Goal: Use online tool/utility: Utilize a website feature to perform a specific function

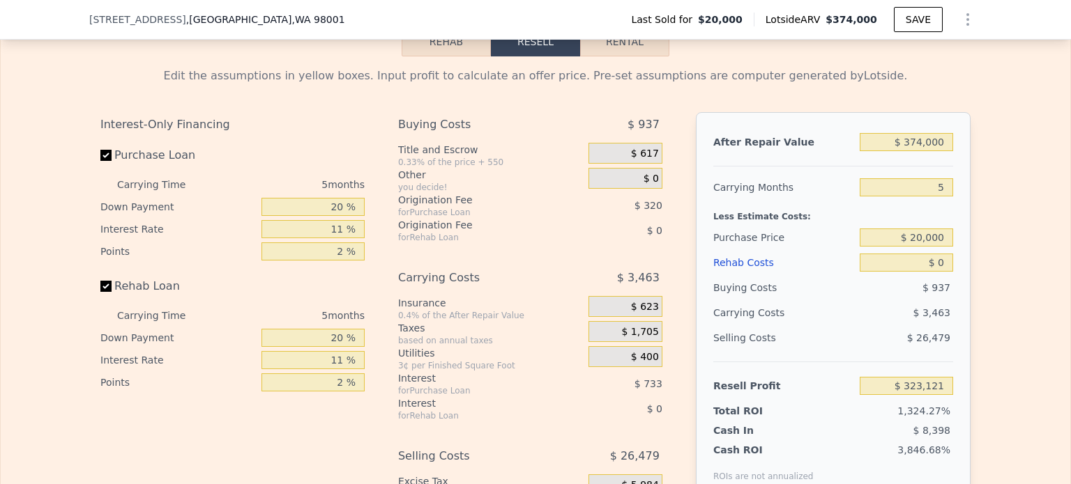
scroll to position [1667, 0]
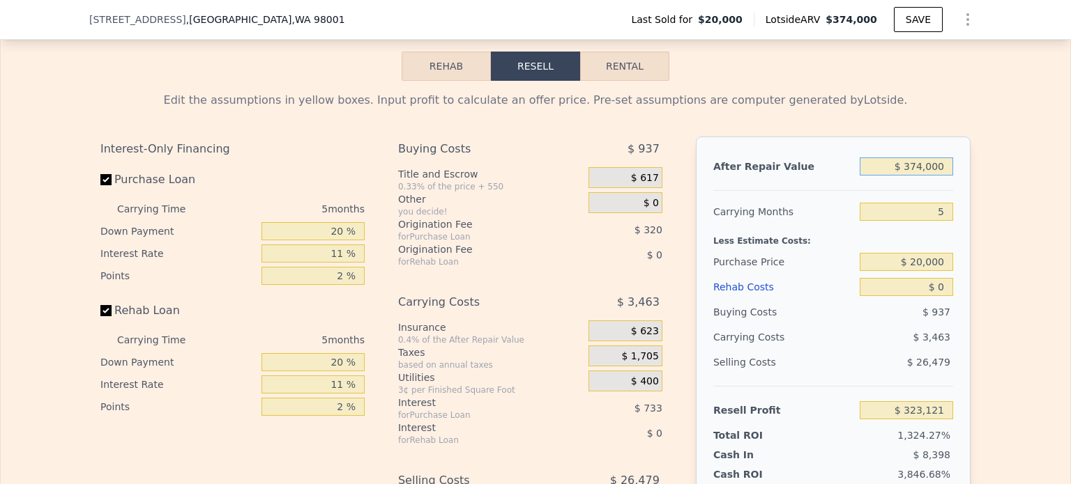
drag, startPoint x: 906, startPoint y: 178, endPoint x: 954, endPoint y: 178, distance: 48.1
click at [954, 178] on div "After Repair Value $ 374,000 Carrying Months 5 Less Estimate Costs: Purchase Pr…" at bounding box center [833, 331] width 275 height 388
type input "$ 7"
type input "-$ 24,320"
type input "$ 4"
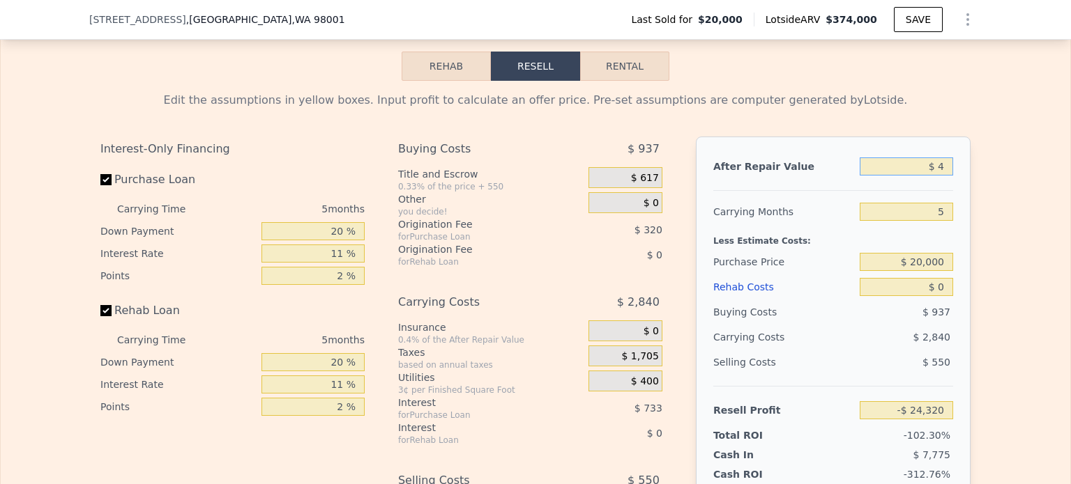
type input "-$ 24,323"
type input "$ 47"
type input "-$ 24,283"
type input "$ 475"
type input "-$ 23,887"
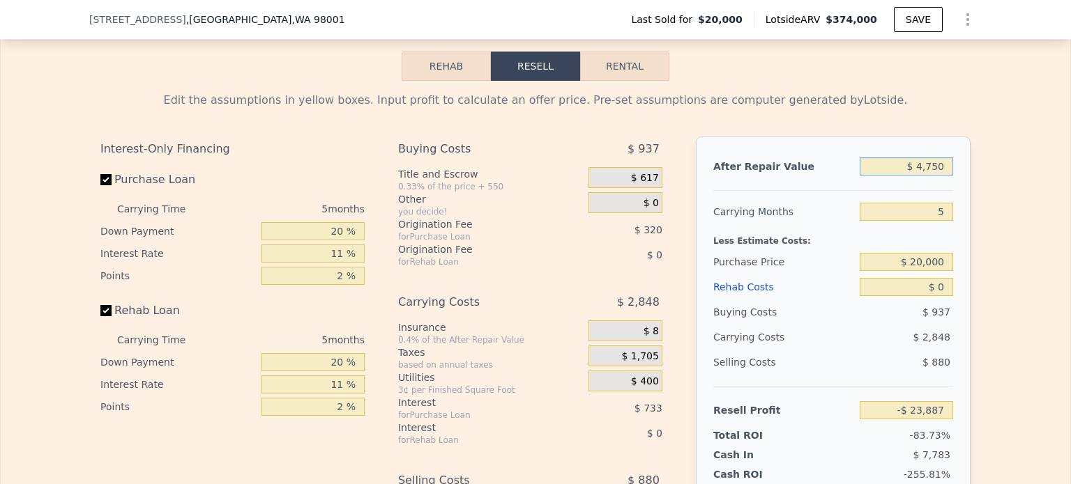
type input "$ 47,500"
type input "-$ 19,915"
type input "$ 475,000"
type input "$ 416,949"
type input "$ 475,000"
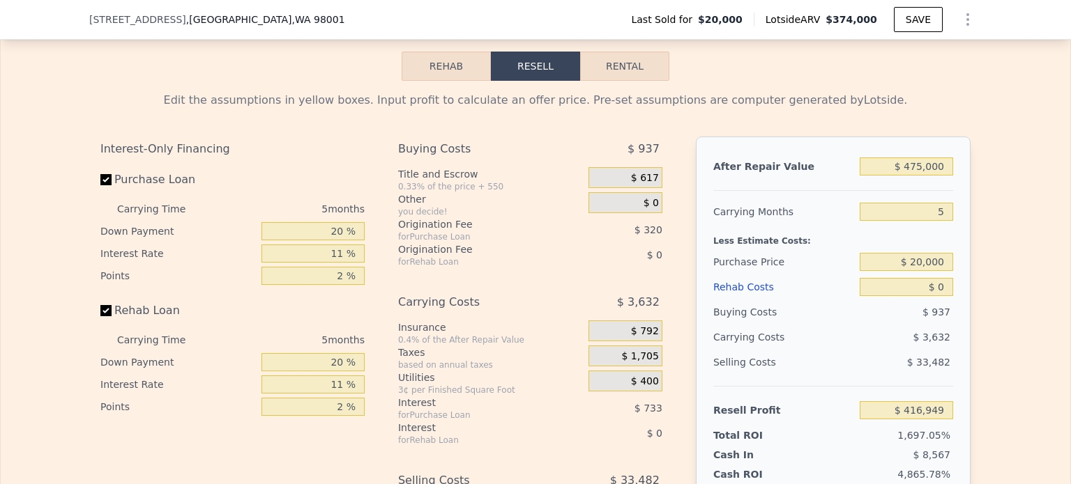
click at [968, 172] on div "Edit the assumptions in yellow boxes. Input profit to calculate an offer price.…" at bounding box center [535, 340] width 892 height 519
click at [928, 221] on input "5" at bounding box center [906, 212] width 93 height 18
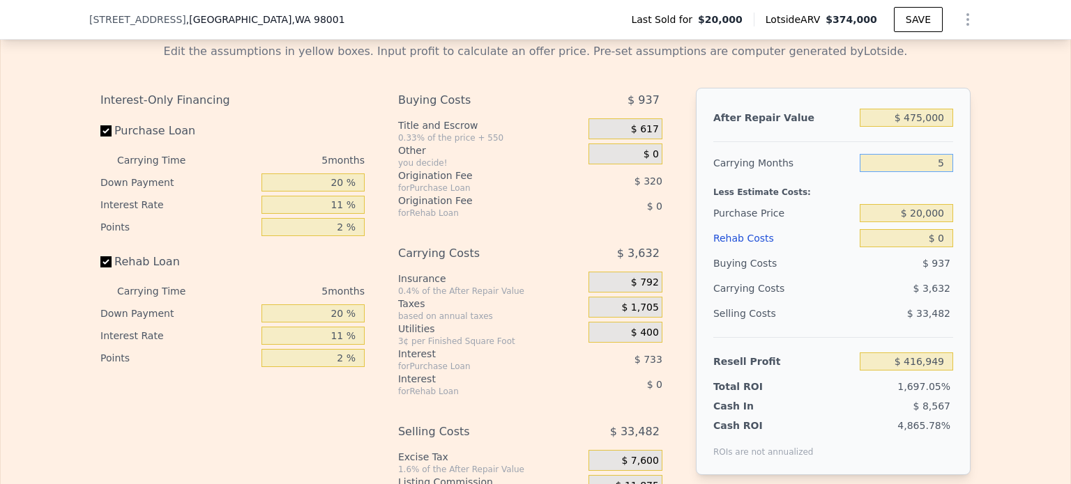
scroll to position [1737, 0]
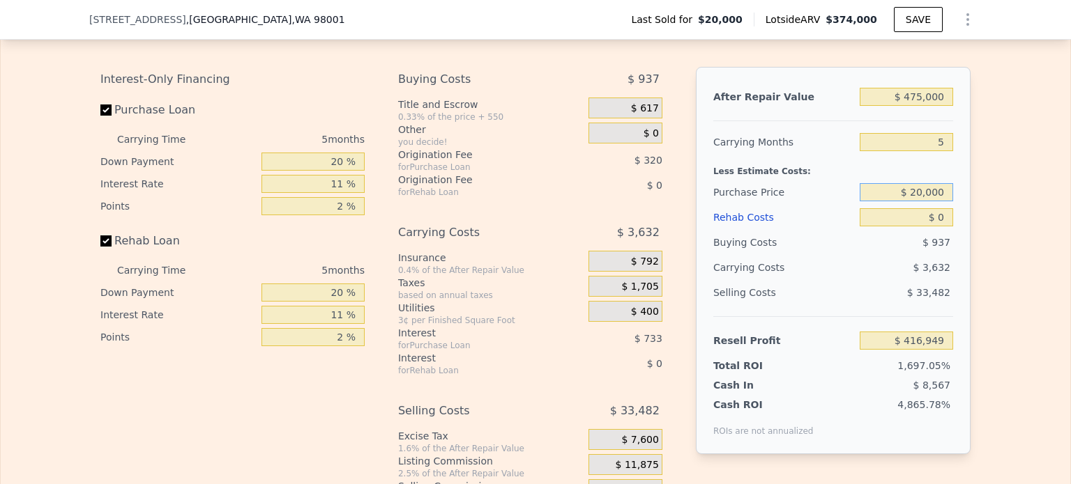
drag, startPoint x: 912, startPoint y: 206, endPoint x: 981, endPoint y: 206, distance: 69.0
click at [981, 206] on div "Edit the assumptions in yellow boxes. Input profit to calculate an offer price.…" at bounding box center [535, 270] width 1069 height 519
type input "$ 140,000"
type input "$ 290,230"
drag, startPoint x: 931, startPoint y: 227, endPoint x: 940, endPoint y: 227, distance: 9.1
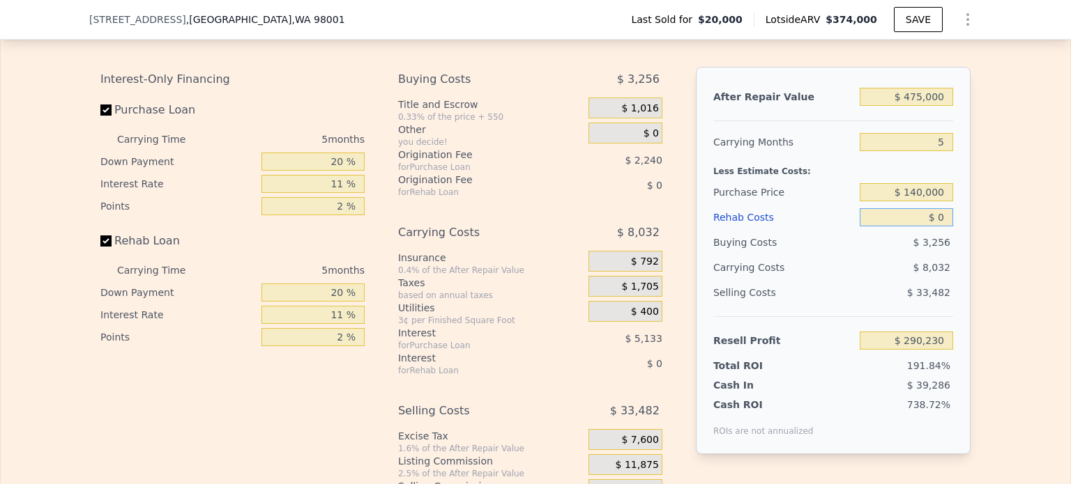
click at [940, 227] on input "$ 0" at bounding box center [906, 217] width 93 height 18
click at [940, 225] on input "$ 0" at bounding box center [906, 217] width 93 height 18
type input "$ 210"
type input "$ 290,007"
type input "$ 21,000"
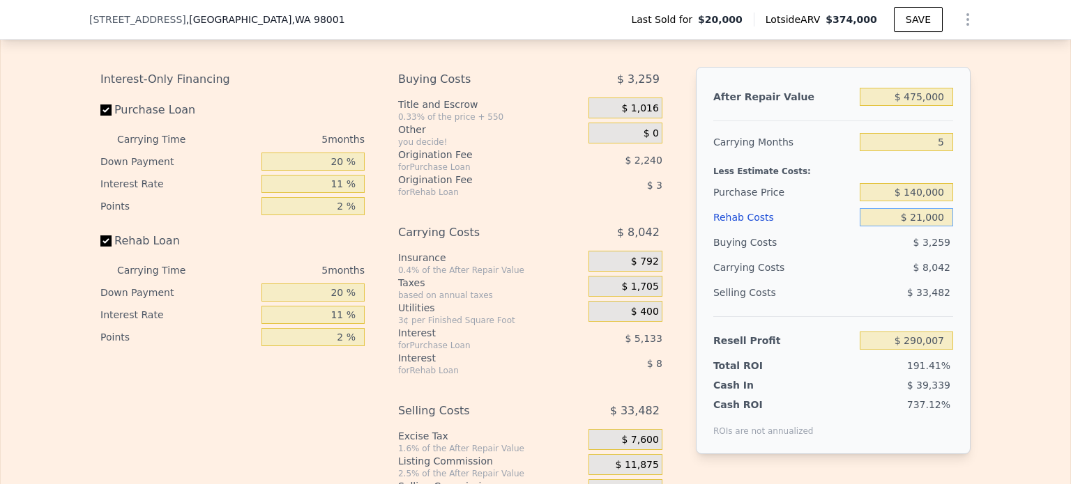
type input "$ 288,021"
type input "$ 210,000"
type input "$ 69,170"
click at [953, 259] on div "After Repair Value $ 475,000 Carrying Months 5 Less Estimate Costs: Purchase Pr…" at bounding box center [833, 261] width 275 height 388
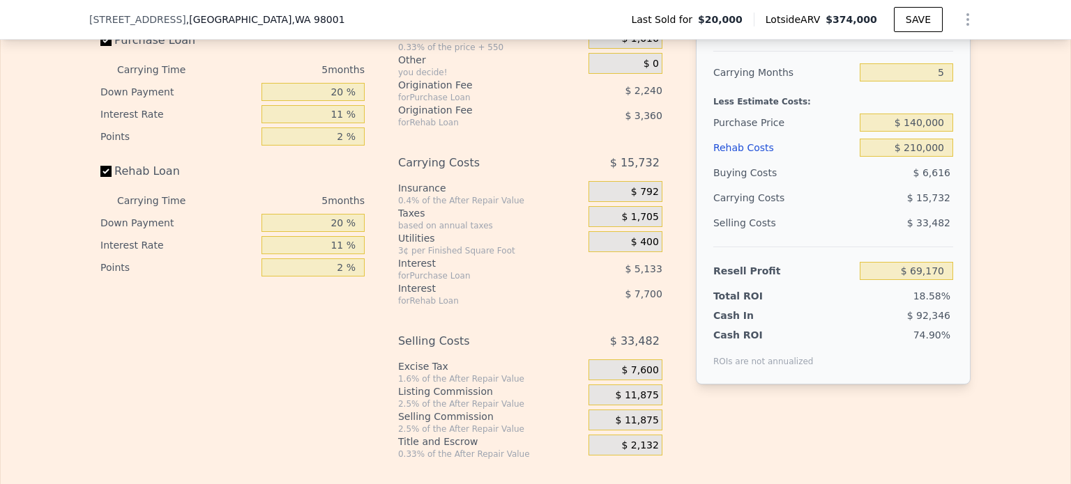
scroll to position [1807, 0]
drag, startPoint x: 911, startPoint y: 153, endPoint x: 951, endPoint y: 161, distance: 40.6
click at [951, 161] on div "After Repair Value $ 475,000 Carrying Months 5 Less Estimate Costs: Purchase Pr…" at bounding box center [833, 191] width 275 height 388
type input "$ 230"
type input "$ 289,986"
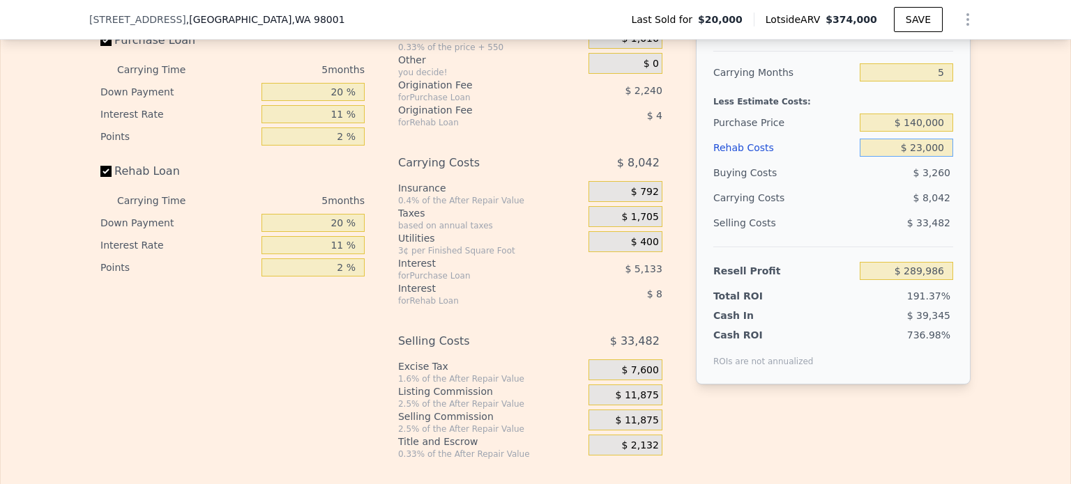
type input "$ 230,000"
type input "$ 48,115"
type input "$ 230,000"
click at [633, 402] on span "$ 11,875" at bounding box center [637, 396] width 43 height 13
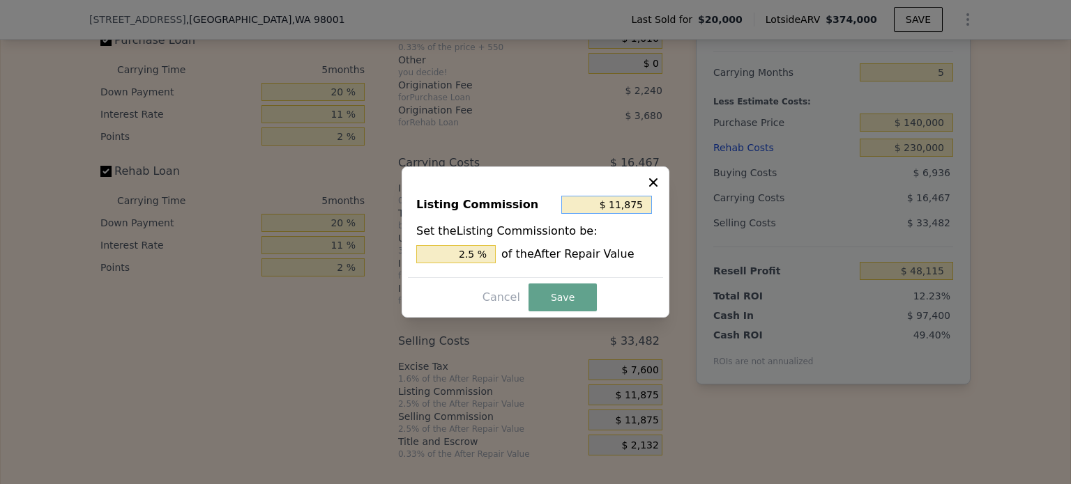
drag, startPoint x: 613, startPoint y: 201, endPoint x: 669, endPoint y: 205, distance: 56.6
click at [669, 205] on div "​ Listing Commission $ 11,875 Set the Listing Commission to be: 2.5 % of the Af…" at bounding box center [535, 242] width 1071 height 484
click at [617, 206] on input "$ 11,875" at bounding box center [606, 205] width 91 height 18
type input "$ 1"
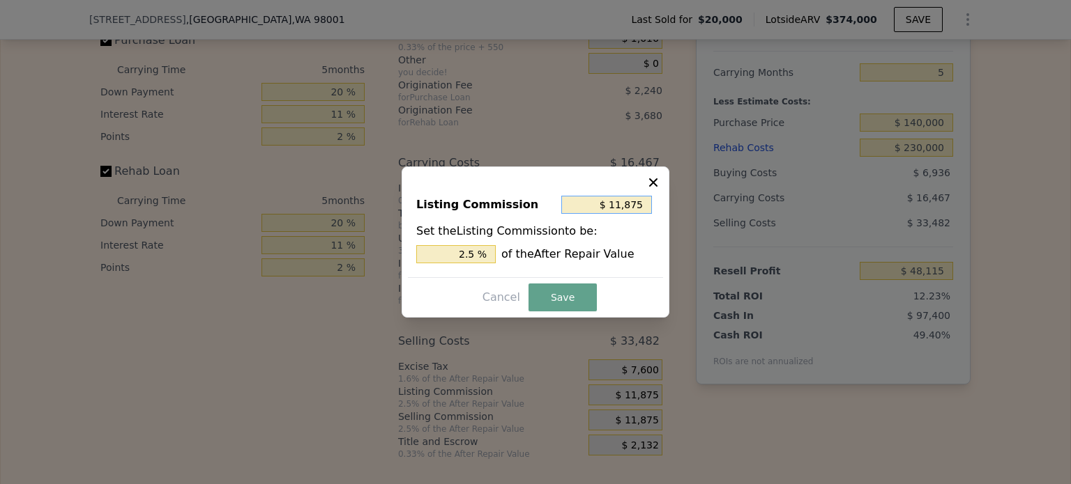
type input "0.000 %"
type input "$ 10"
type input "0.002 %"
type input "$ 100"
type input "0.021 %"
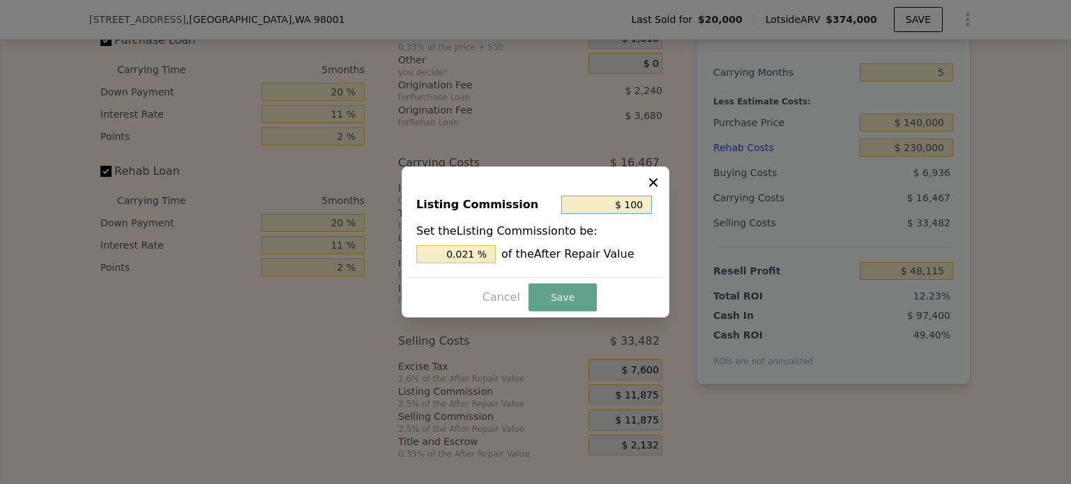
type input "$ 1,000"
type input "0.211 %"
type input "$ 1,000"
click at [565, 301] on button "Save" at bounding box center [562, 298] width 68 height 28
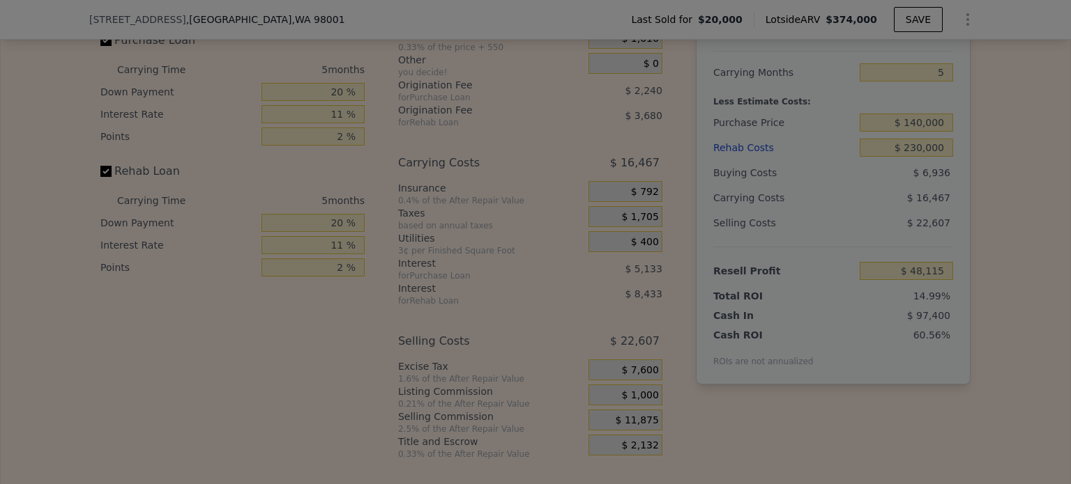
type input "$ 58,990"
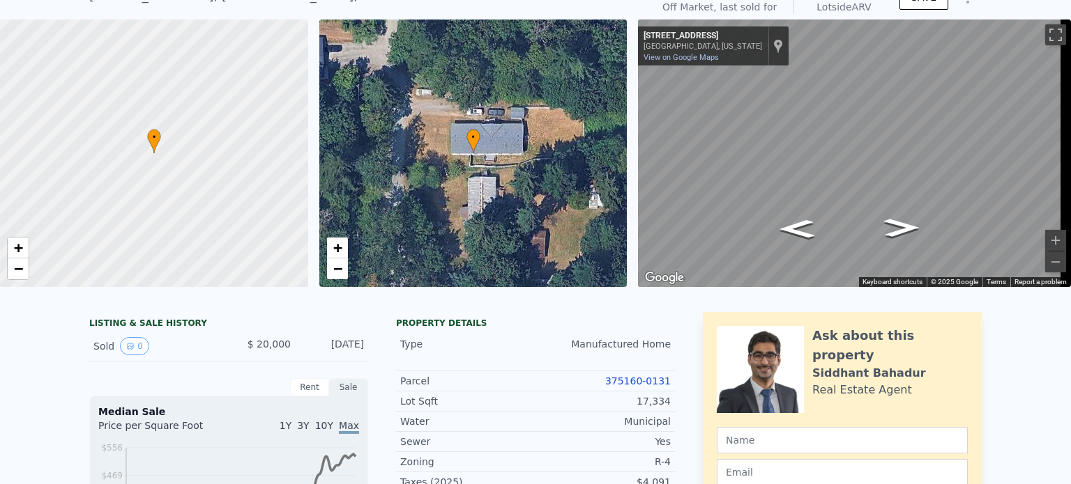
scroll to position [5, 0]
